Goal: Navigation & Orientation: Understand site structure

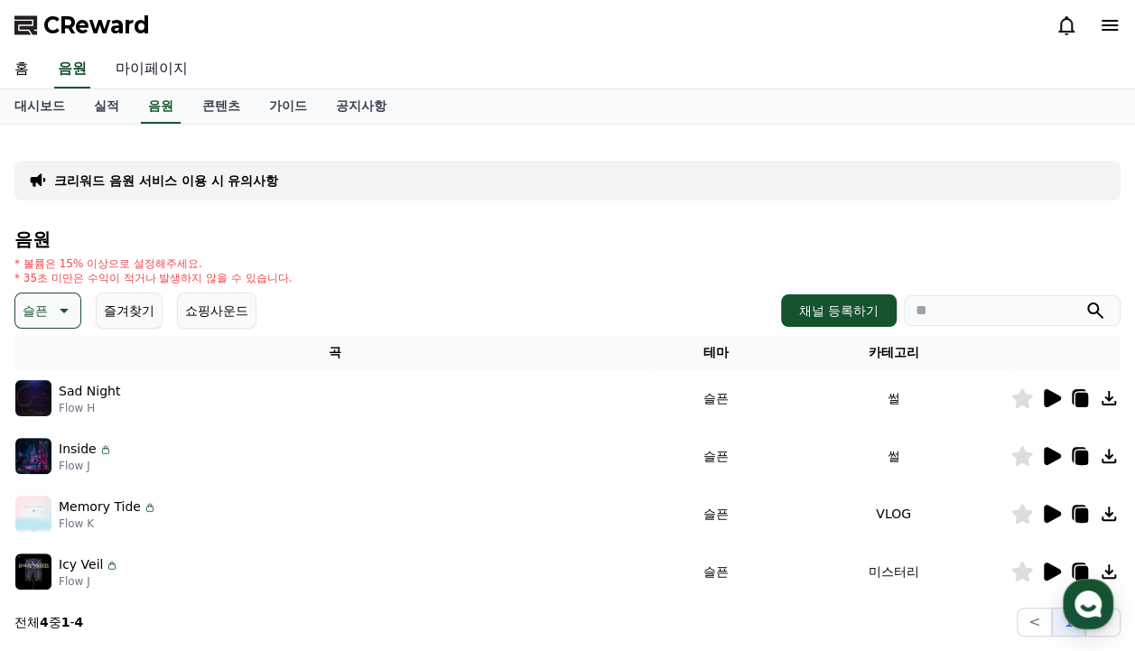
click at [152, 65] on link "마이페이지" at bounding box center [151, 70] width 101 height 38
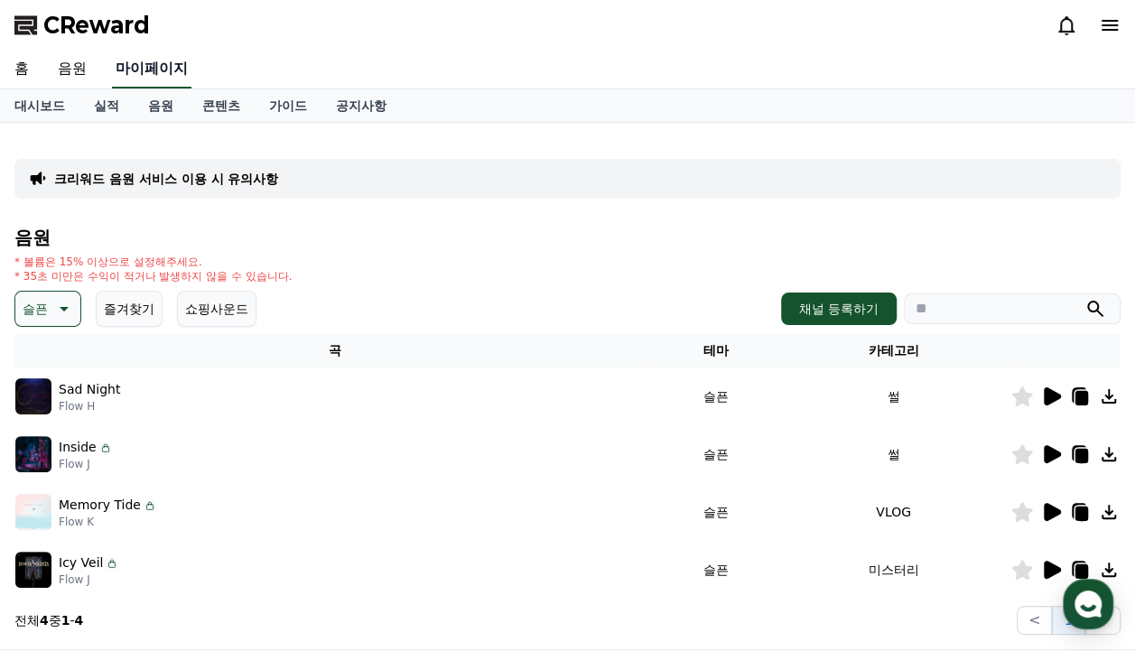
select select "**********"
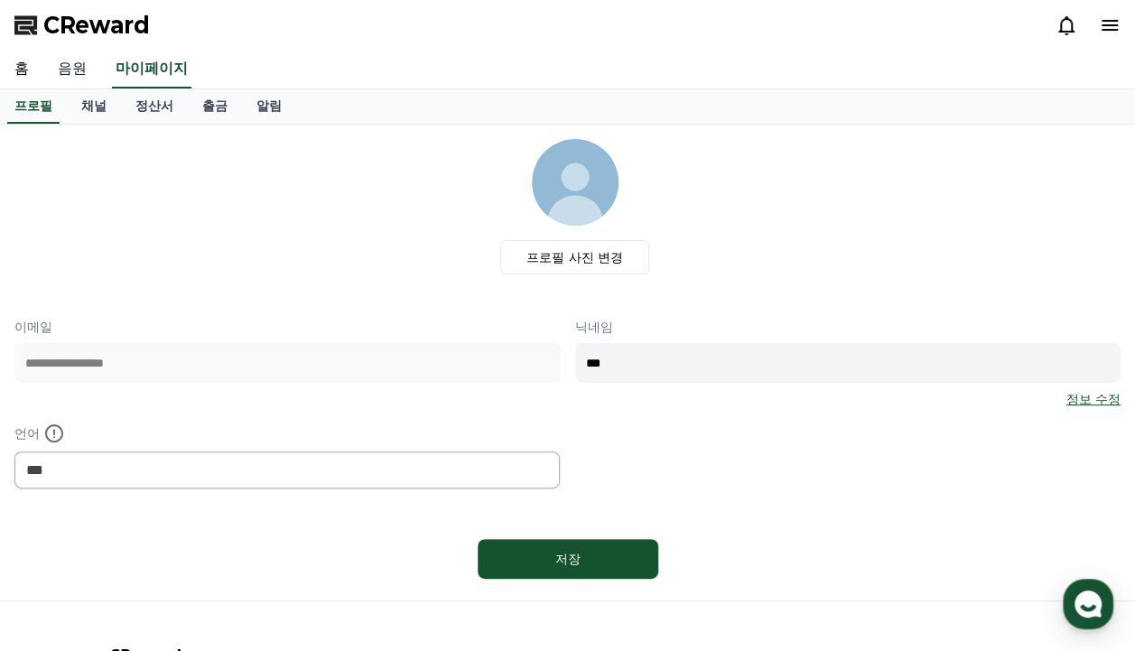
click at [58, 51] on link "음원" at bounding box center [72, 70] width 58 height 38
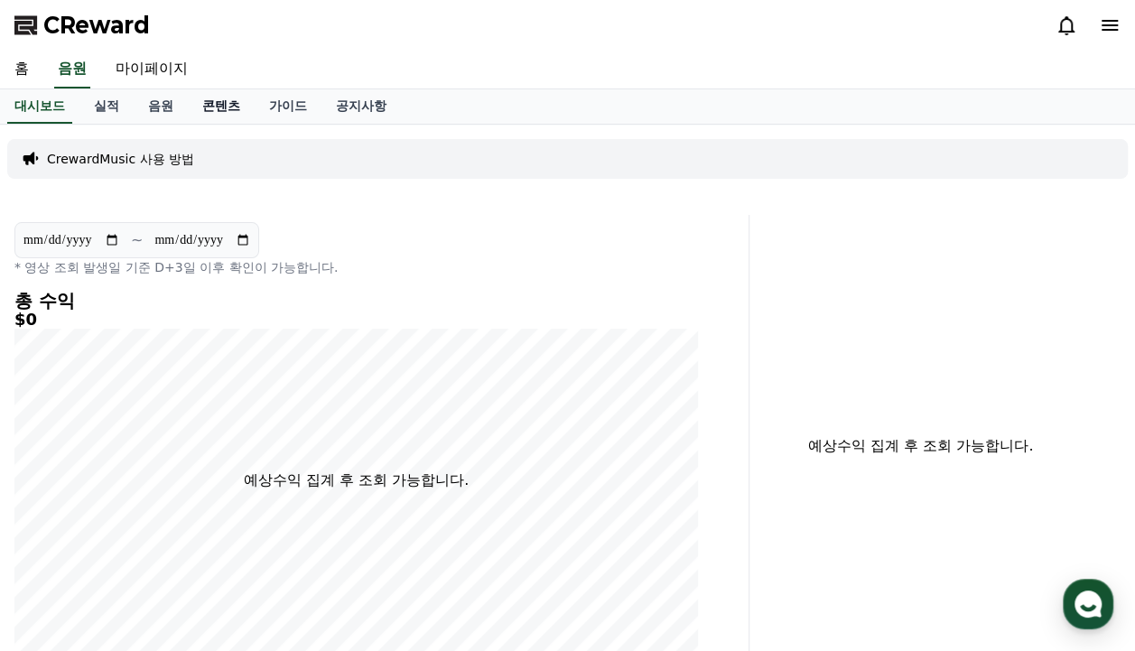
click at [215, 107] on link "콘텐츠" at bounding box center [221, 106] width 67 height 34
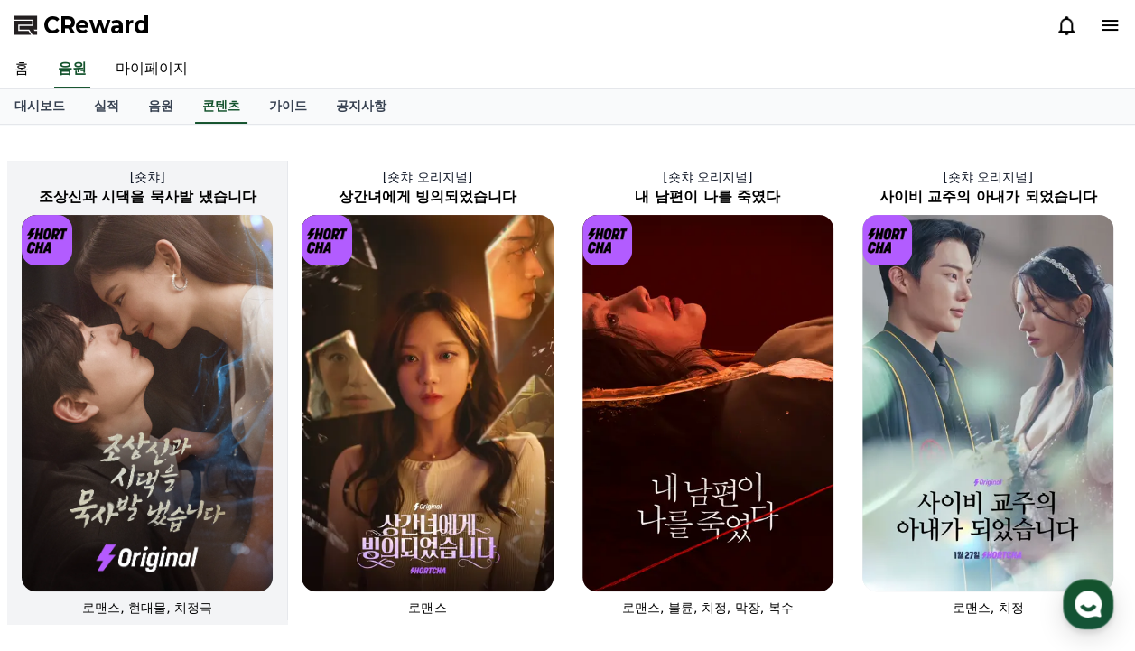
click at [211, 187] on h2 "조상신과 시댁을 묵사발 냈습니다" at bounding box center [147, 197] width 280 height 22
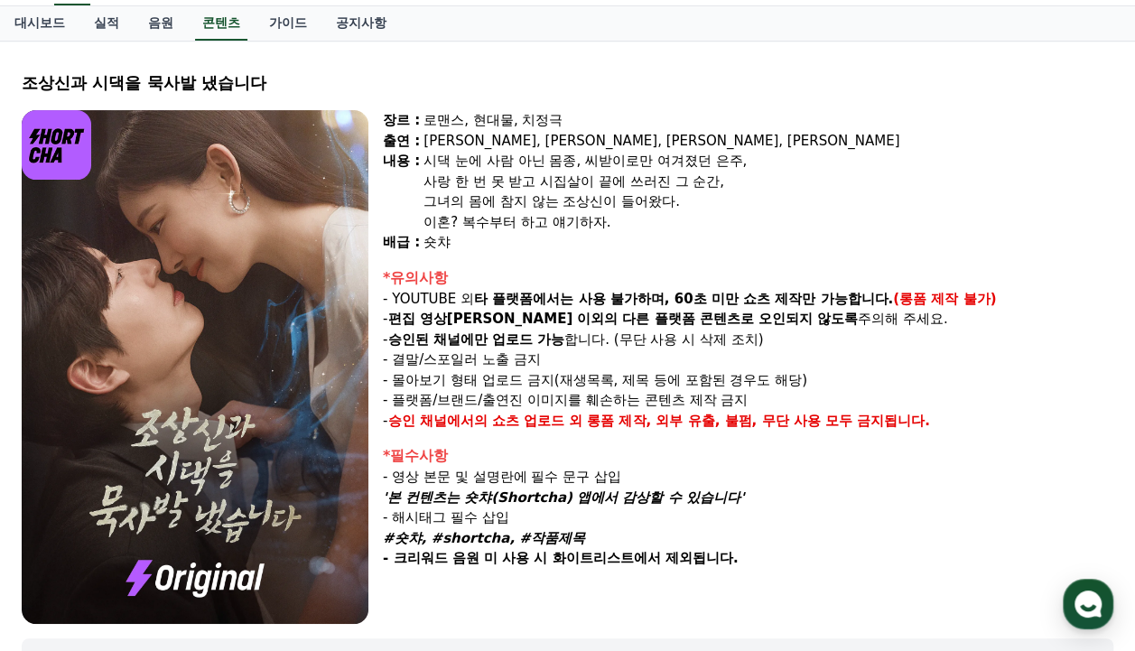
scroll to position [8, 0]
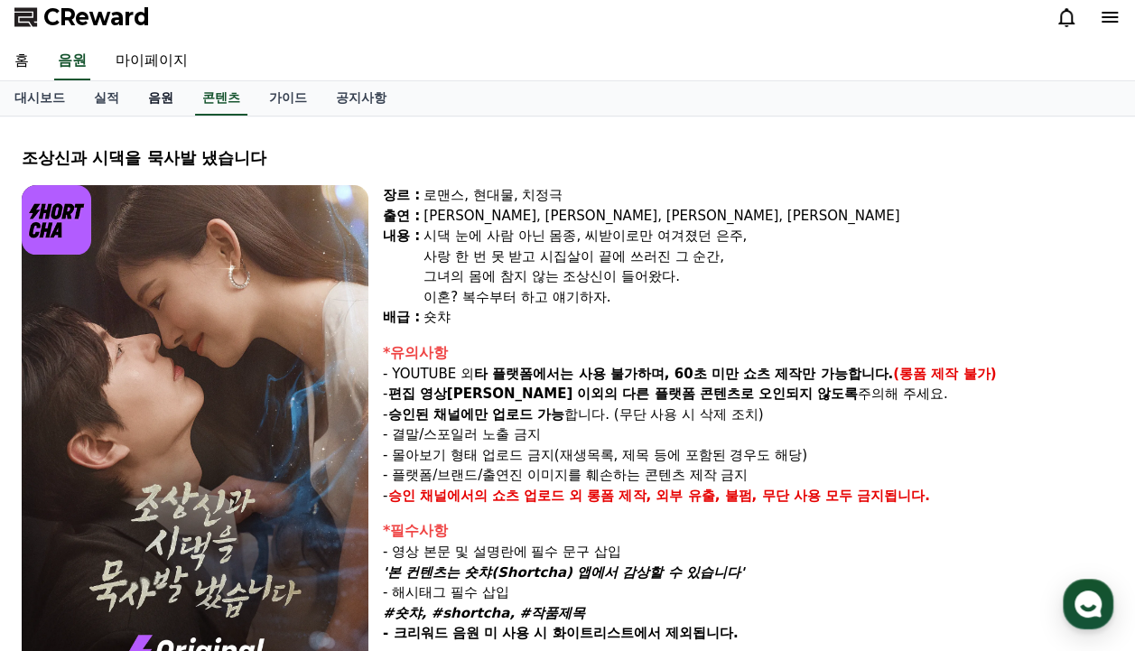
click at [158, 86] on link "음원" at bounding box center [161, 98] width 54 height 34
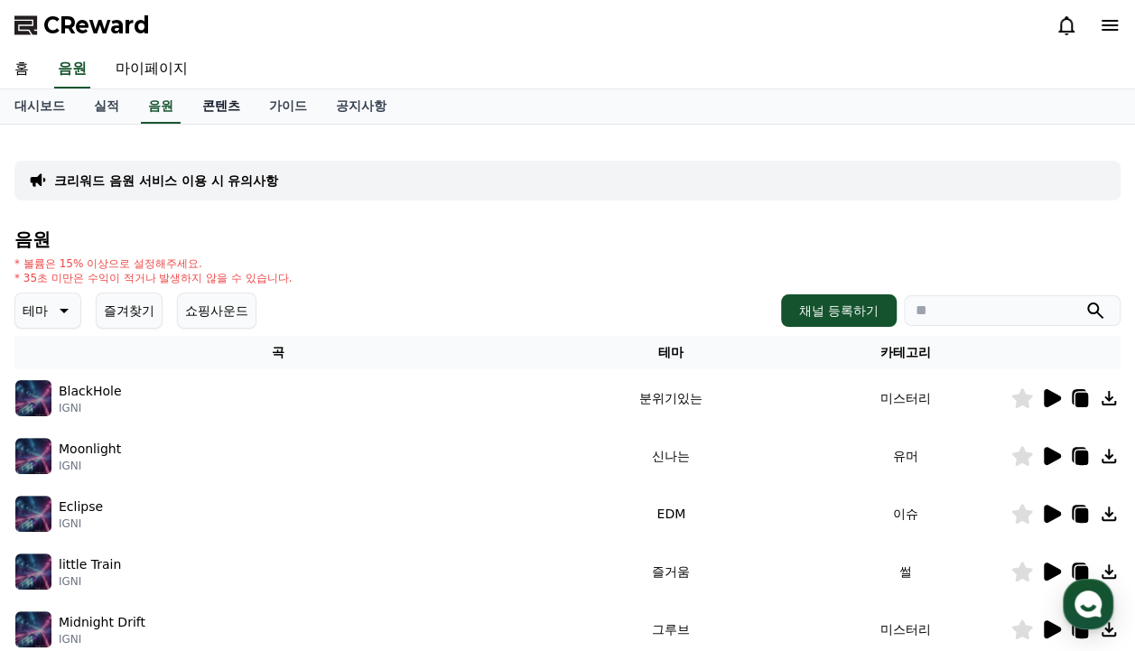
click at [233, 108] on link "콘텐츠" at bounding box center [221, 106] width 67 height 34
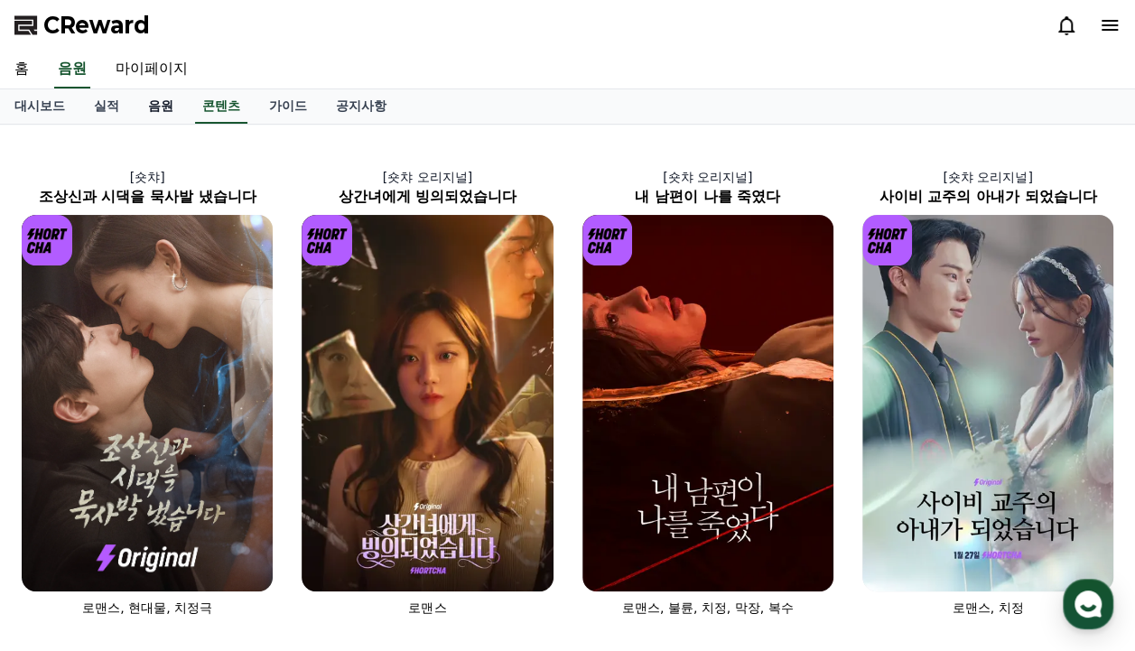
click at [148, 107] on link "음원" at bounding box center [161, 106] width 54 height 34
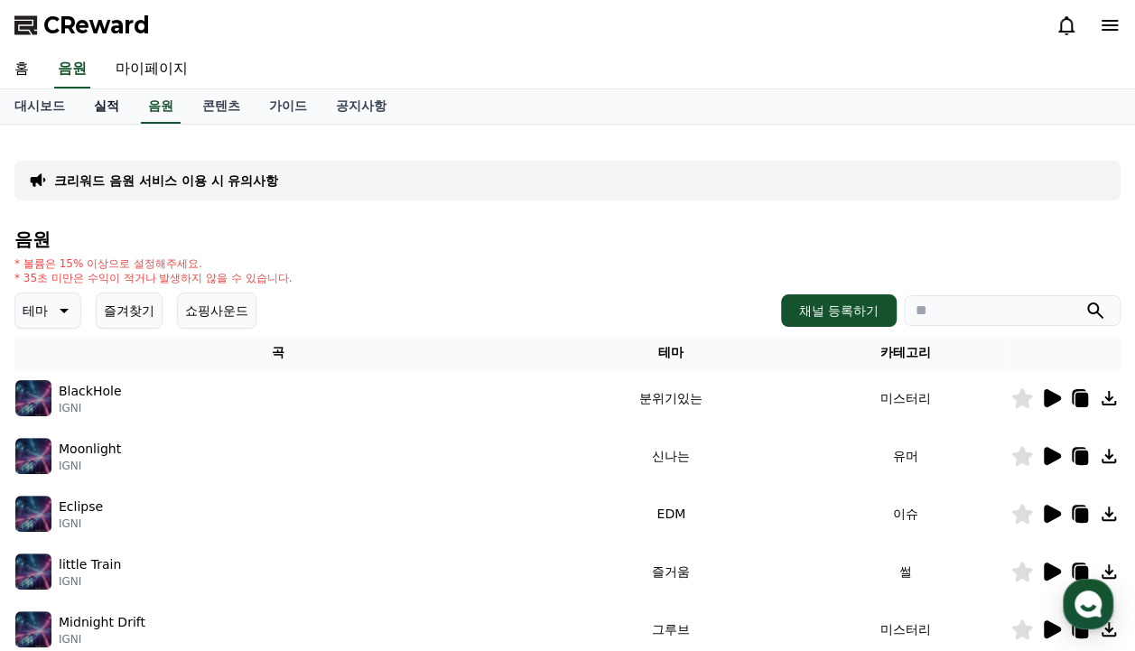
click at [119, 108] on link "실적" at bounding box center [106, 106] width 54 height 34
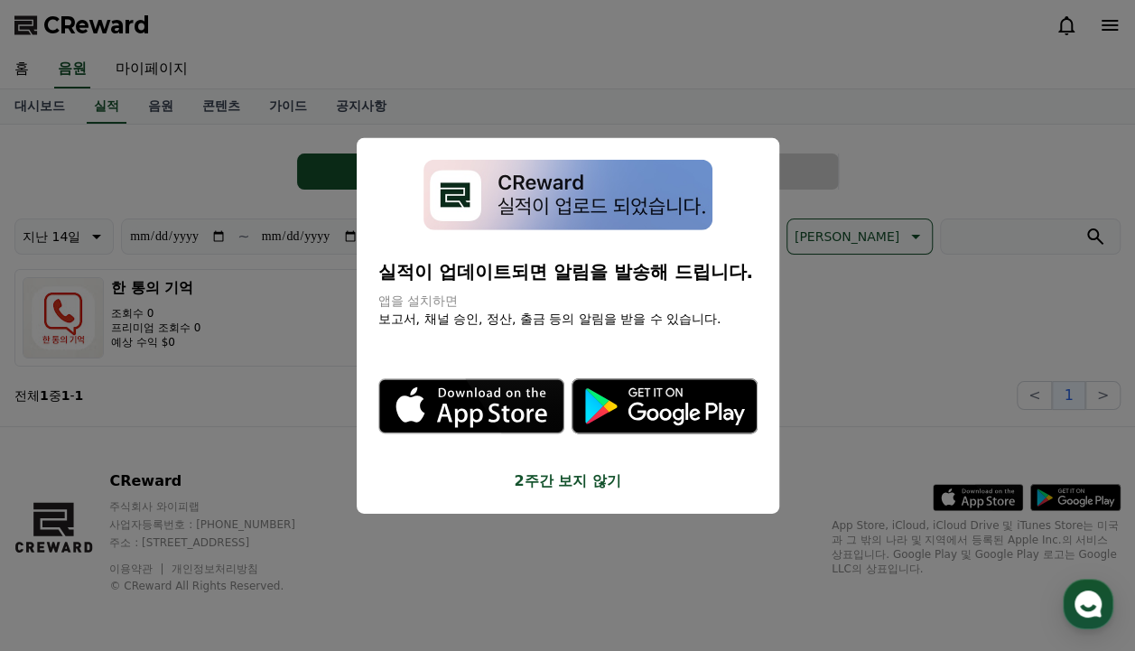
click at [585, 482] on button "2주간 보지 않기" at bounding box center [567, 481] width 379 height 22
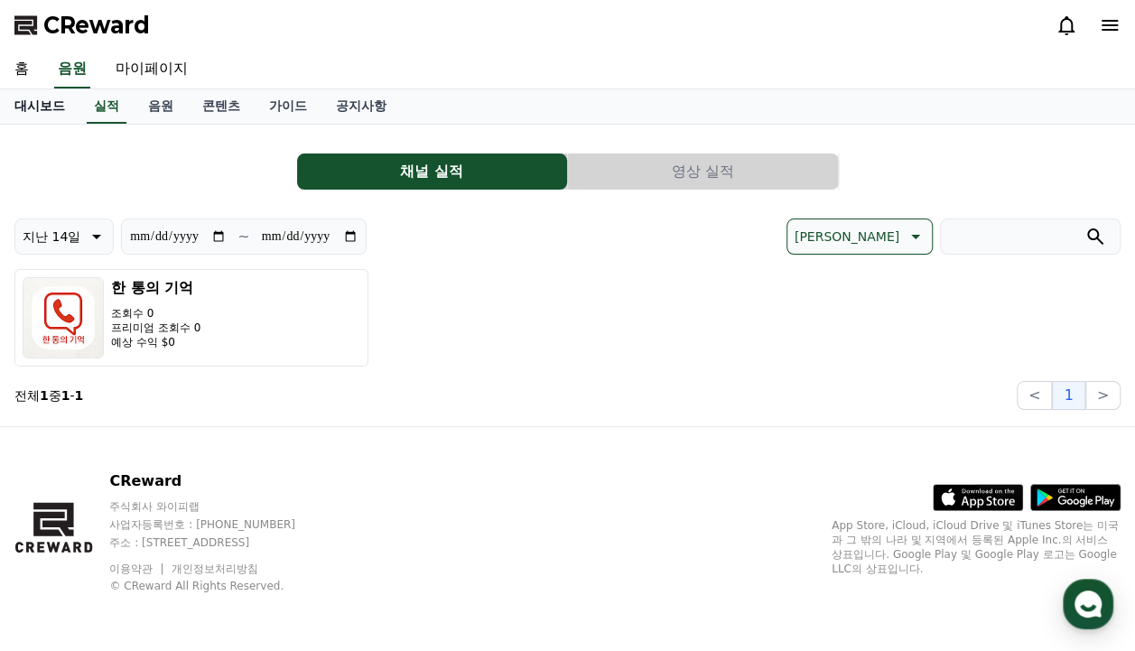
click at [7, 101] on link "대시보드" at bounding box center [39, 106] width 79 height 34
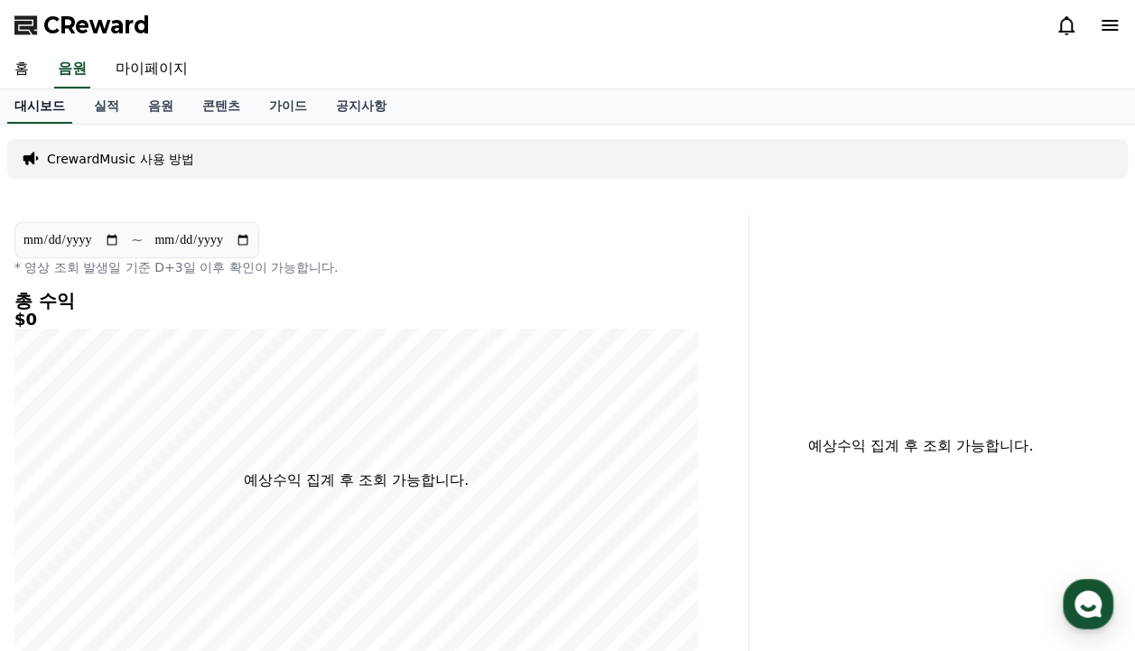
click at [15, 74] on link "홈" at bounding box center [21, 70] width 43 height 38
